Goal: Information Seeking & Learning: Learn about a topic

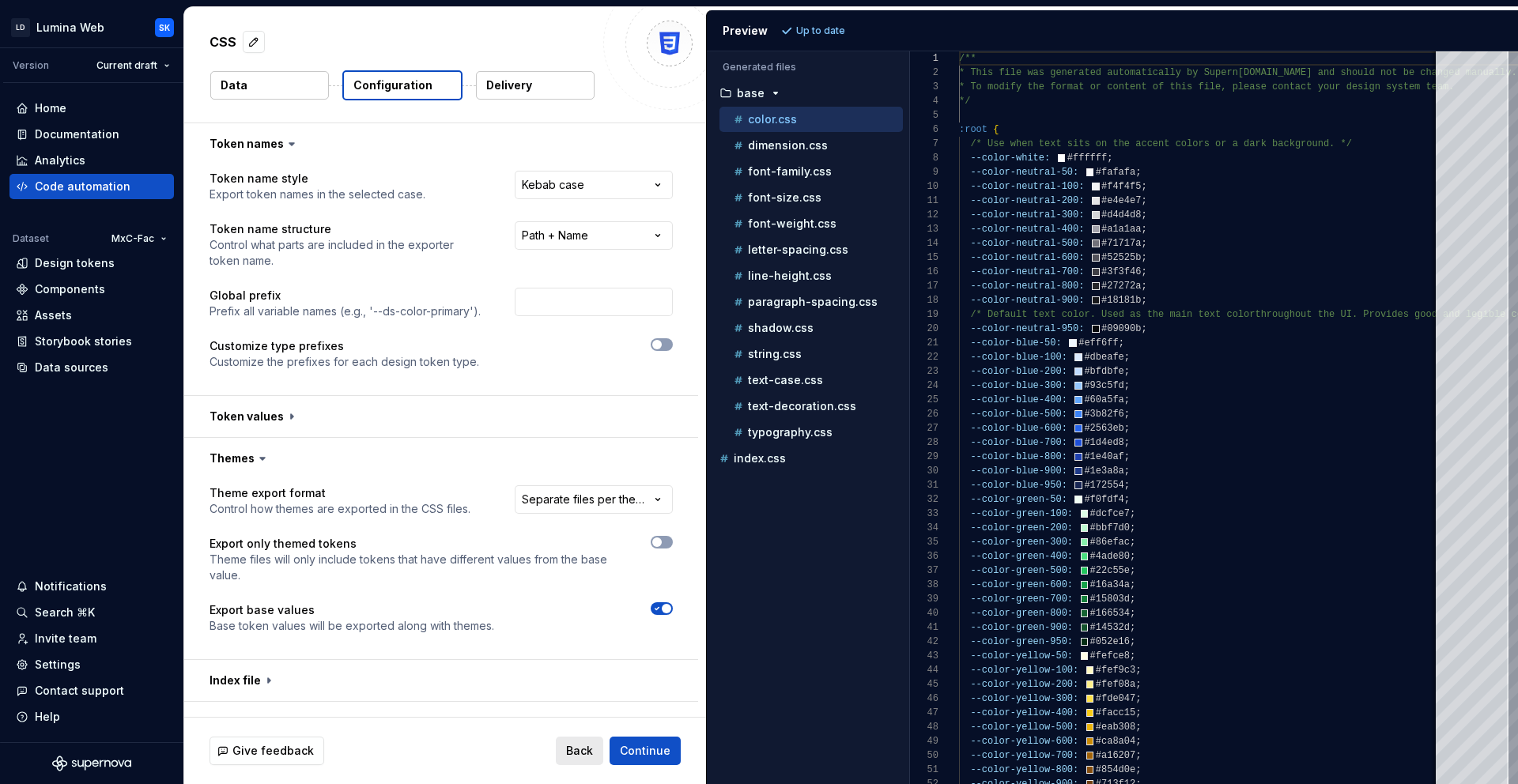
click at [581, 746] on span "Back" at bounding box center [579, 750] width 27 height 16
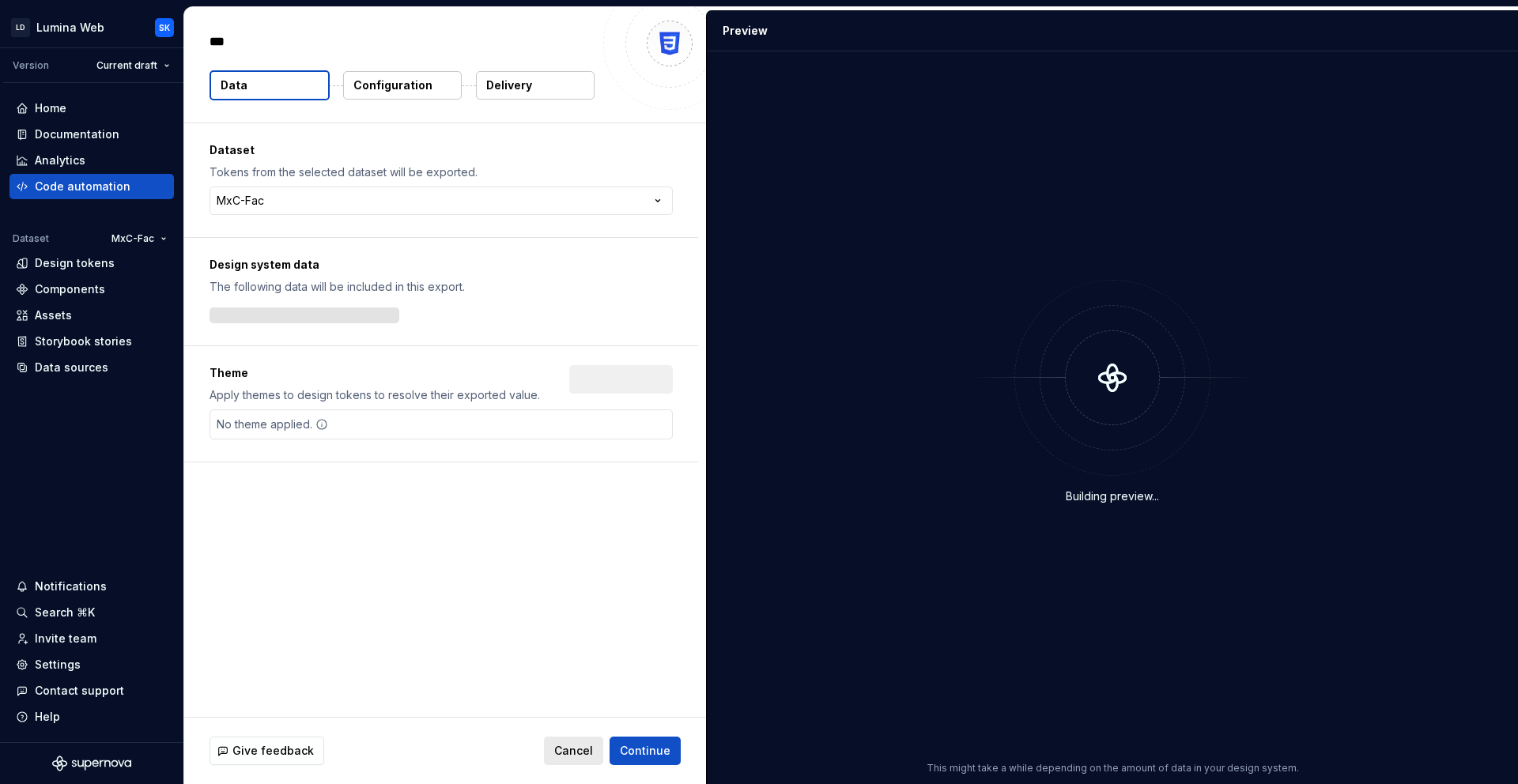
click at [562, 753] on span "Cancel" at bounding box center [574, 750] width 39 height 16
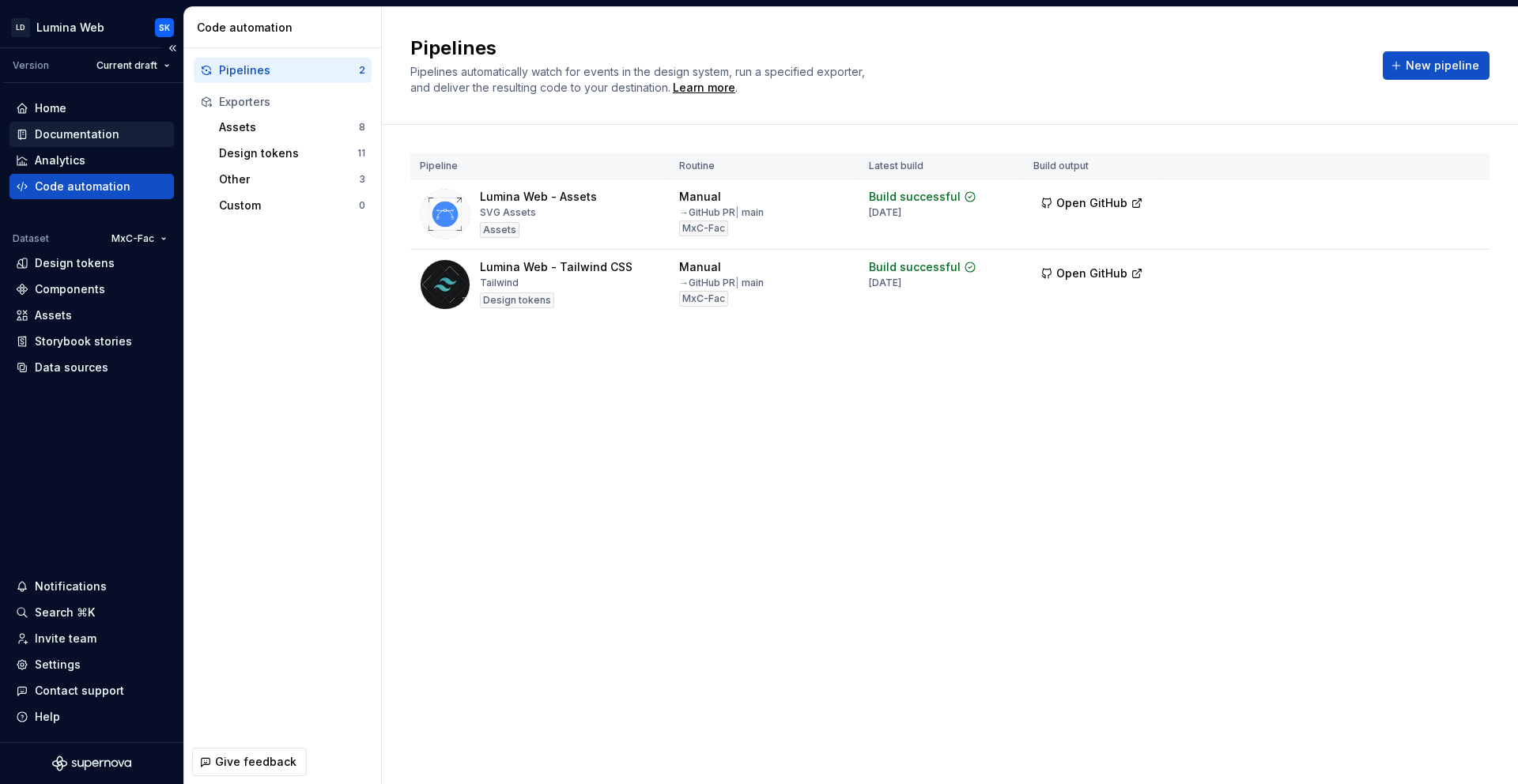
click at [122, 135] on div "Documentation" at bounding box center [92, 134] width 152 height 16
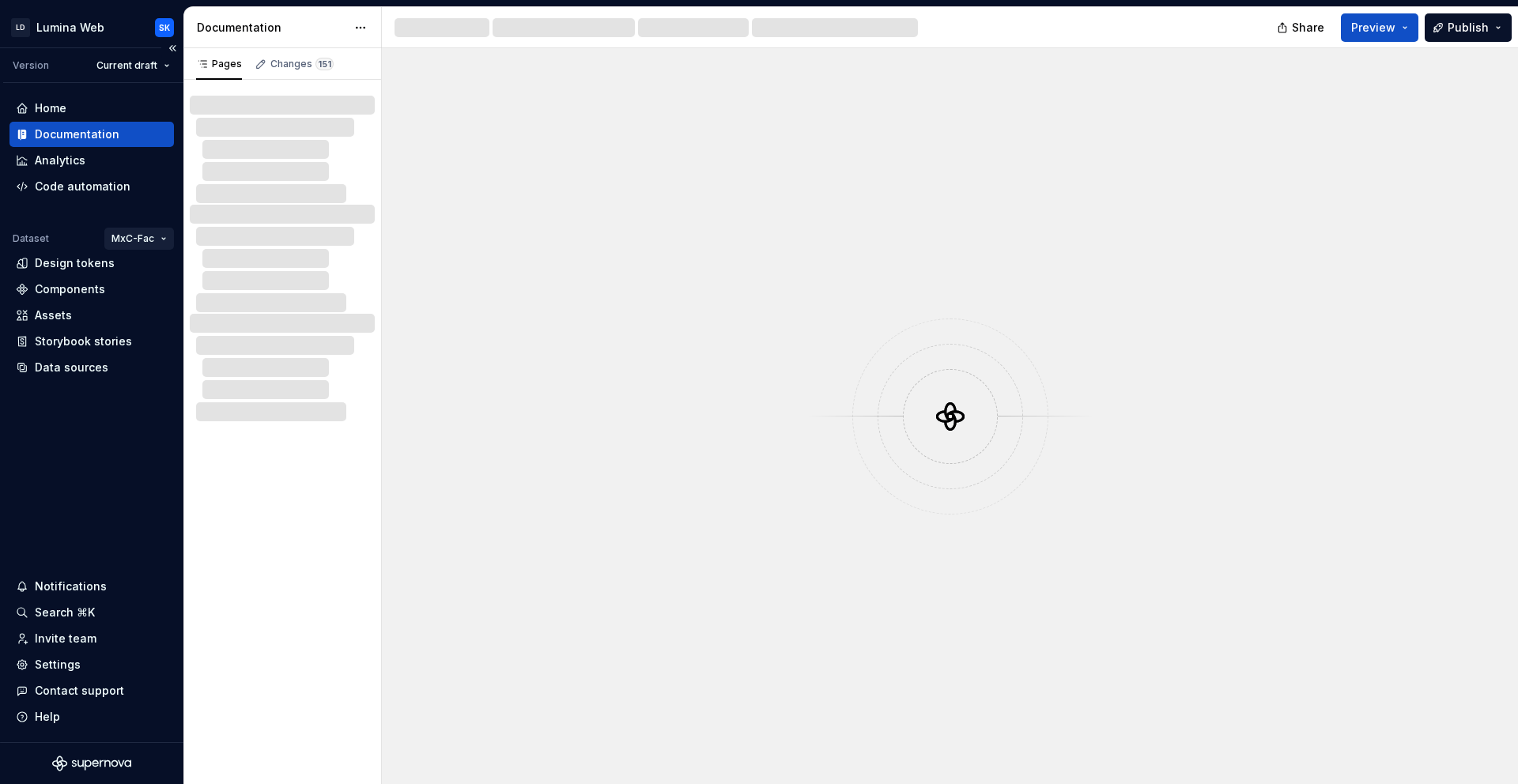
click at [151, 236] on html "LD Lumina Web SK Version Current draft Home Documentation Analytics Code automa…" at bounding box center [759, 392] width 1518 height 784
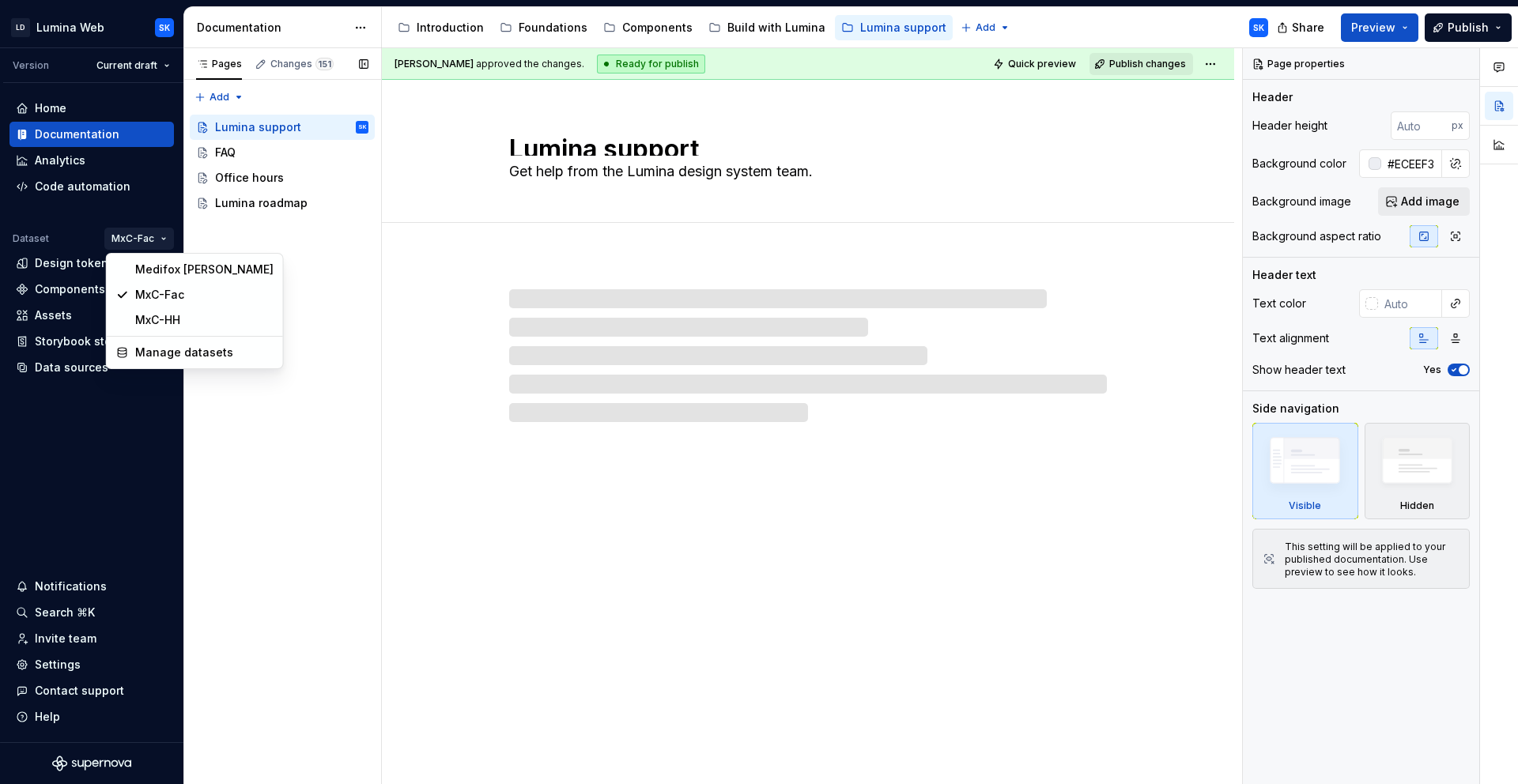
click at [205, 432] on div "Pages Changes 151 Add Accessibility guide for tree Page tree. Navigate the tree…" at bounding box center [282, 416] width 198 height 737
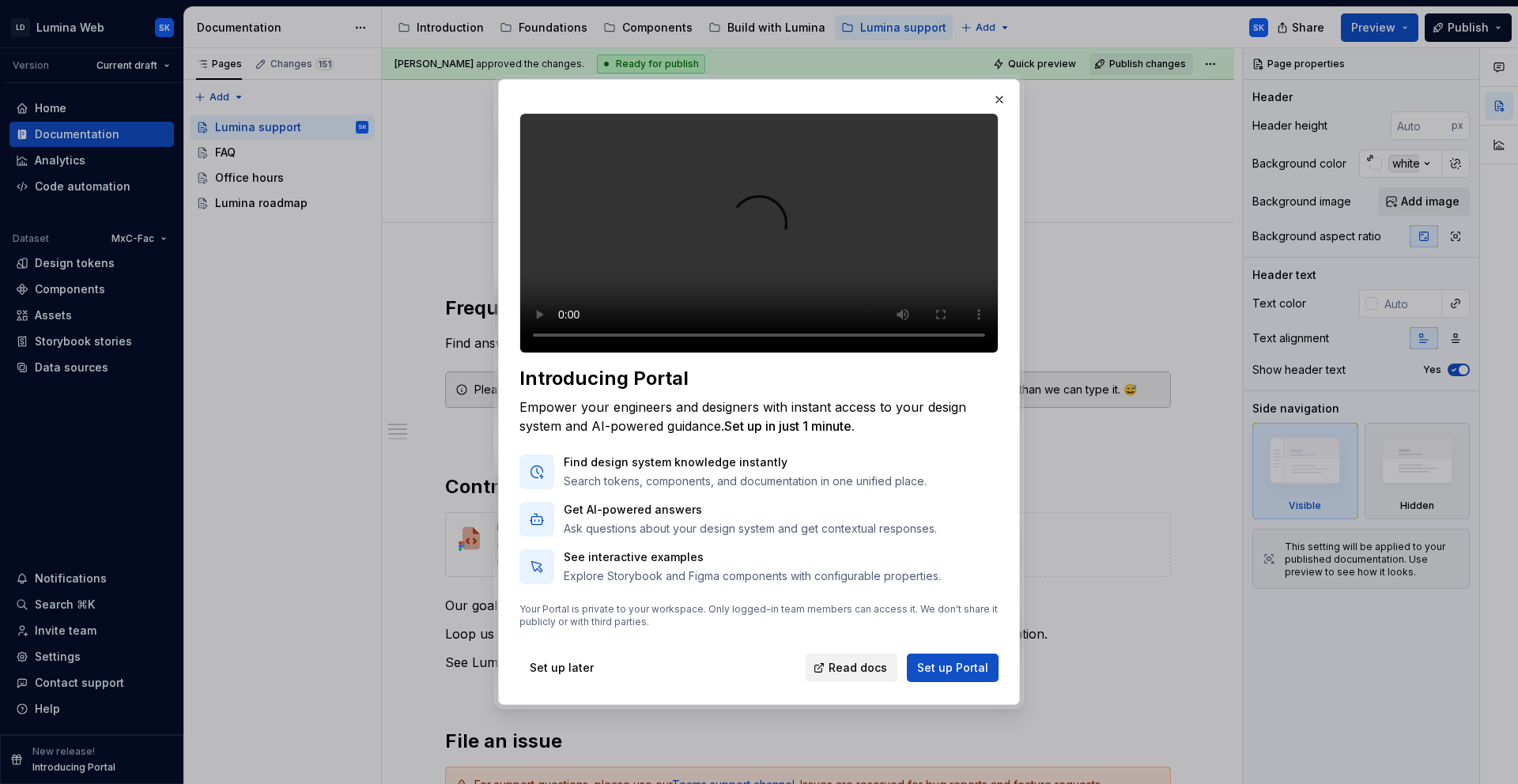
type textarea "*"
